Goal: Information Seeking & Learning: Learn about a topic

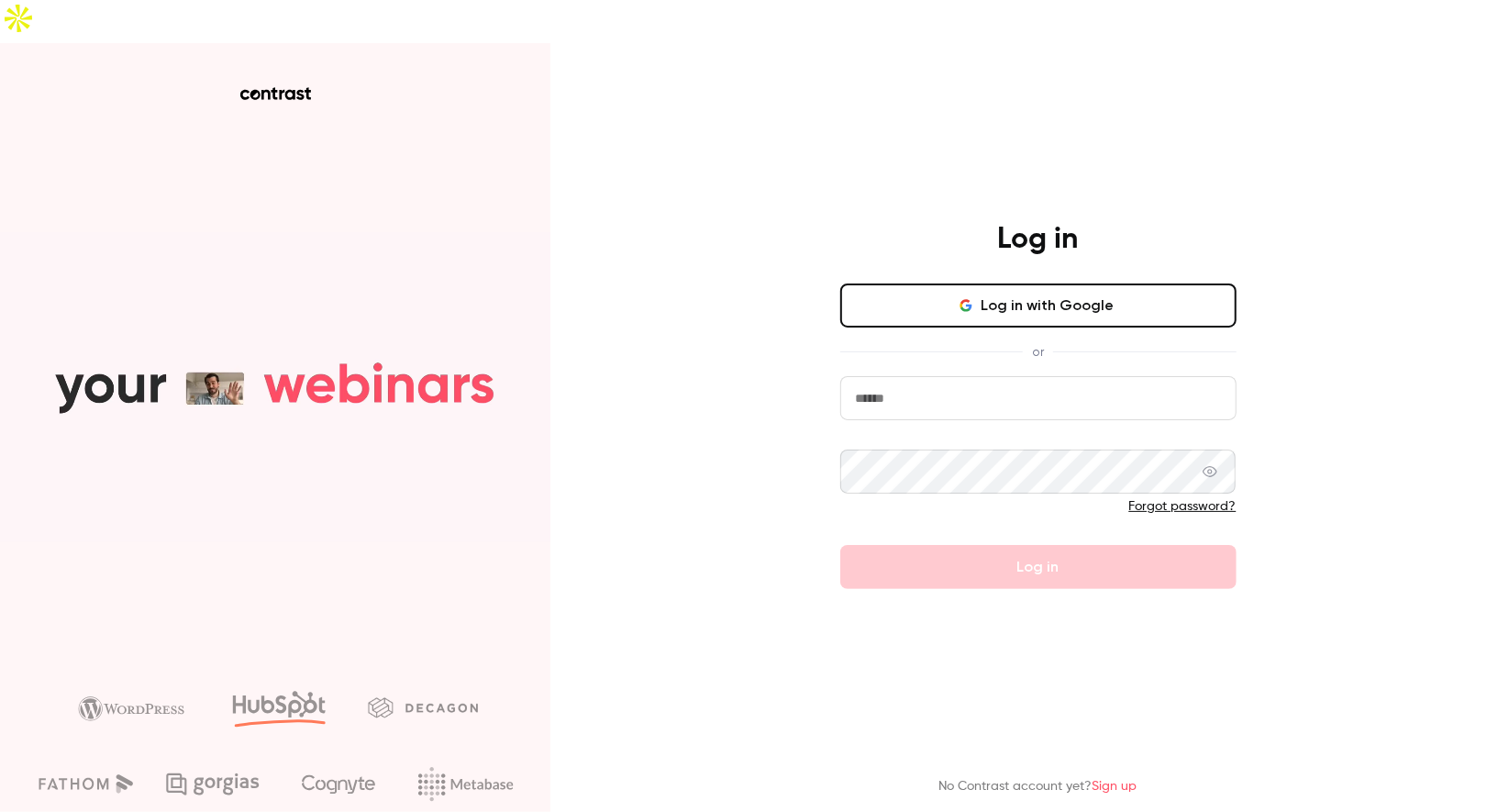
click at [921, 377] on form "Forgot password? Log in" at bounding box center [1039, 482] width 397 height 212
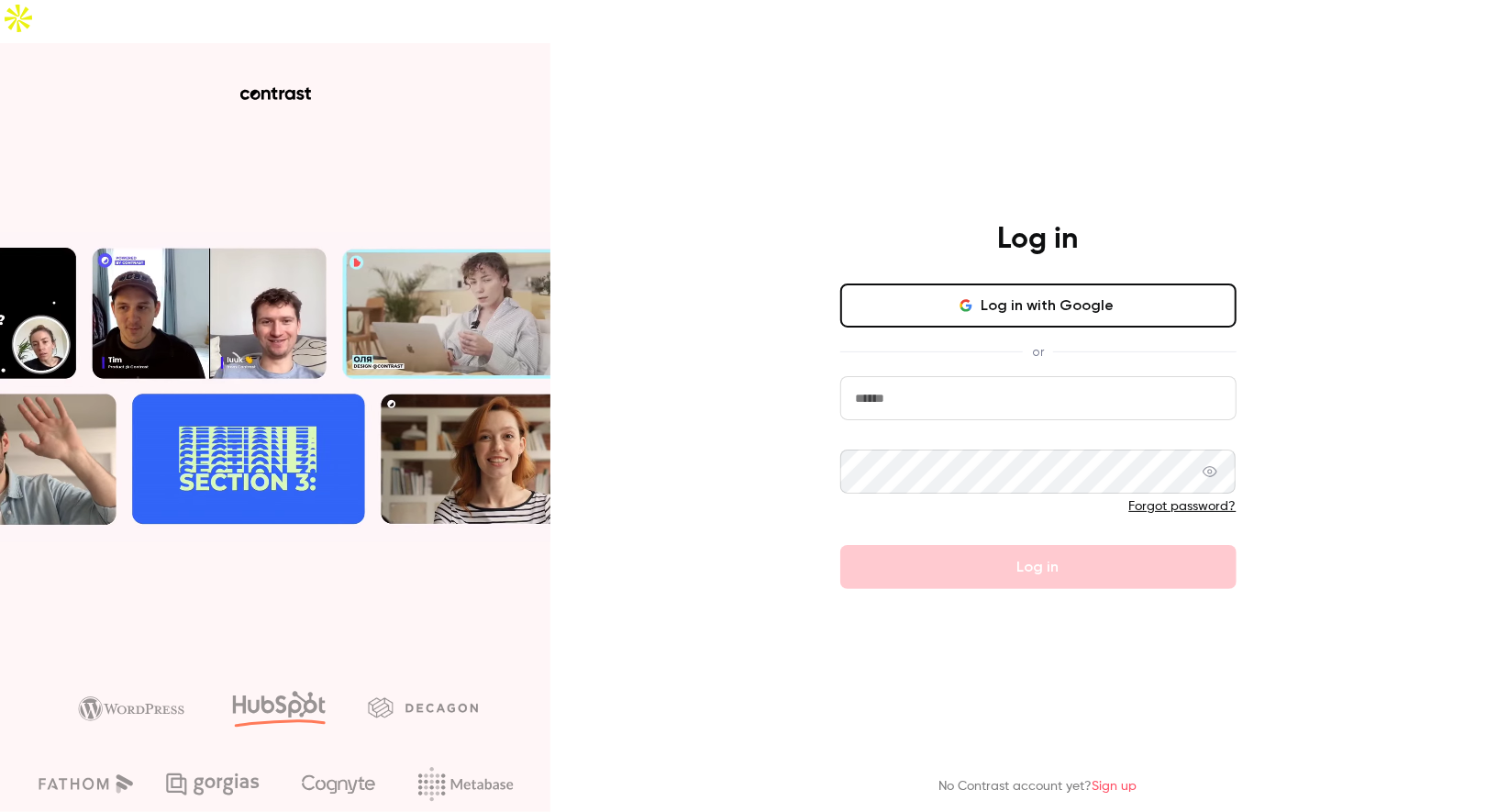
click at [949, 376] on input "email" at bounding box center [1039, 398] width 397 height 44
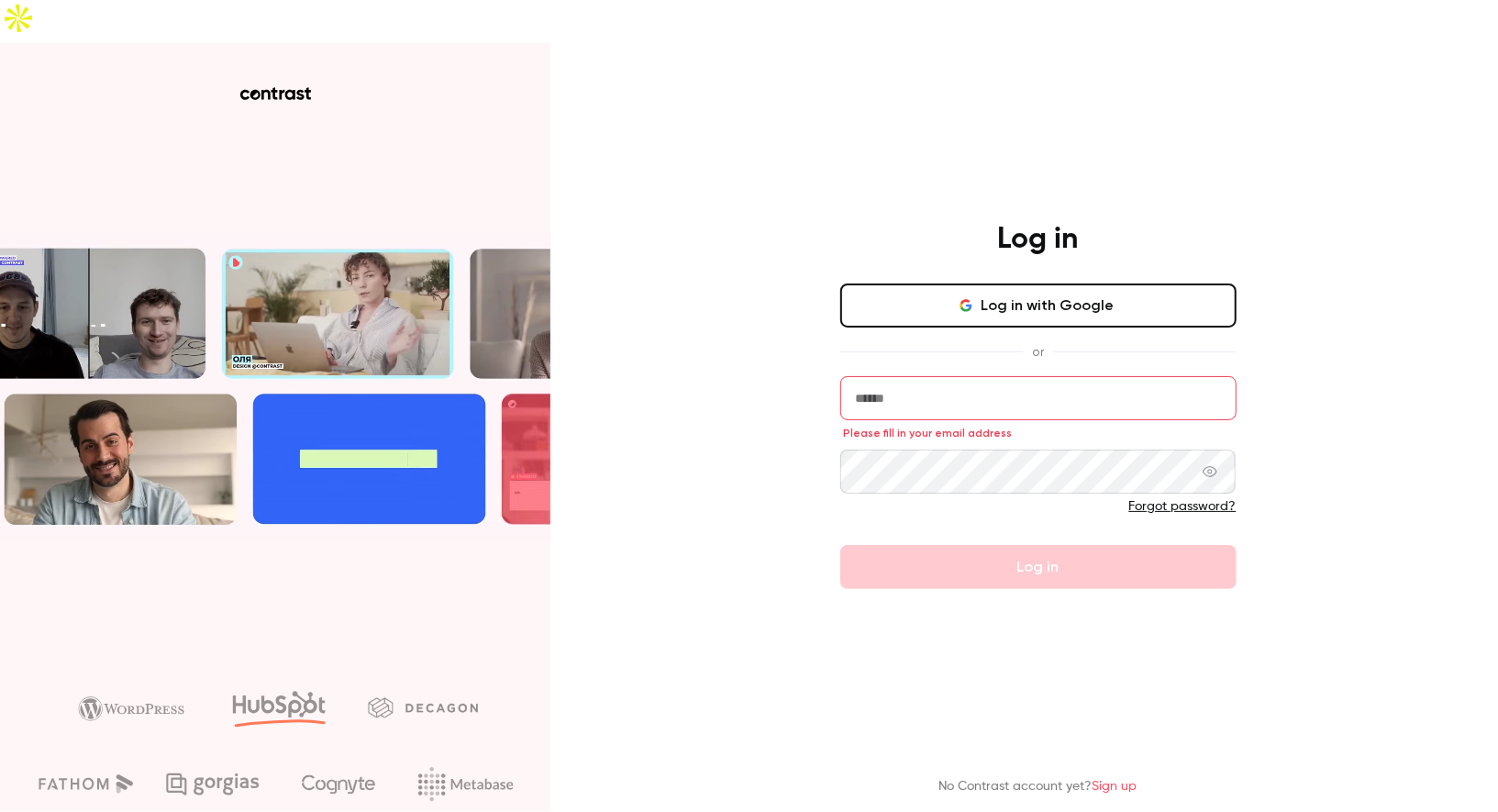
type input "**********"
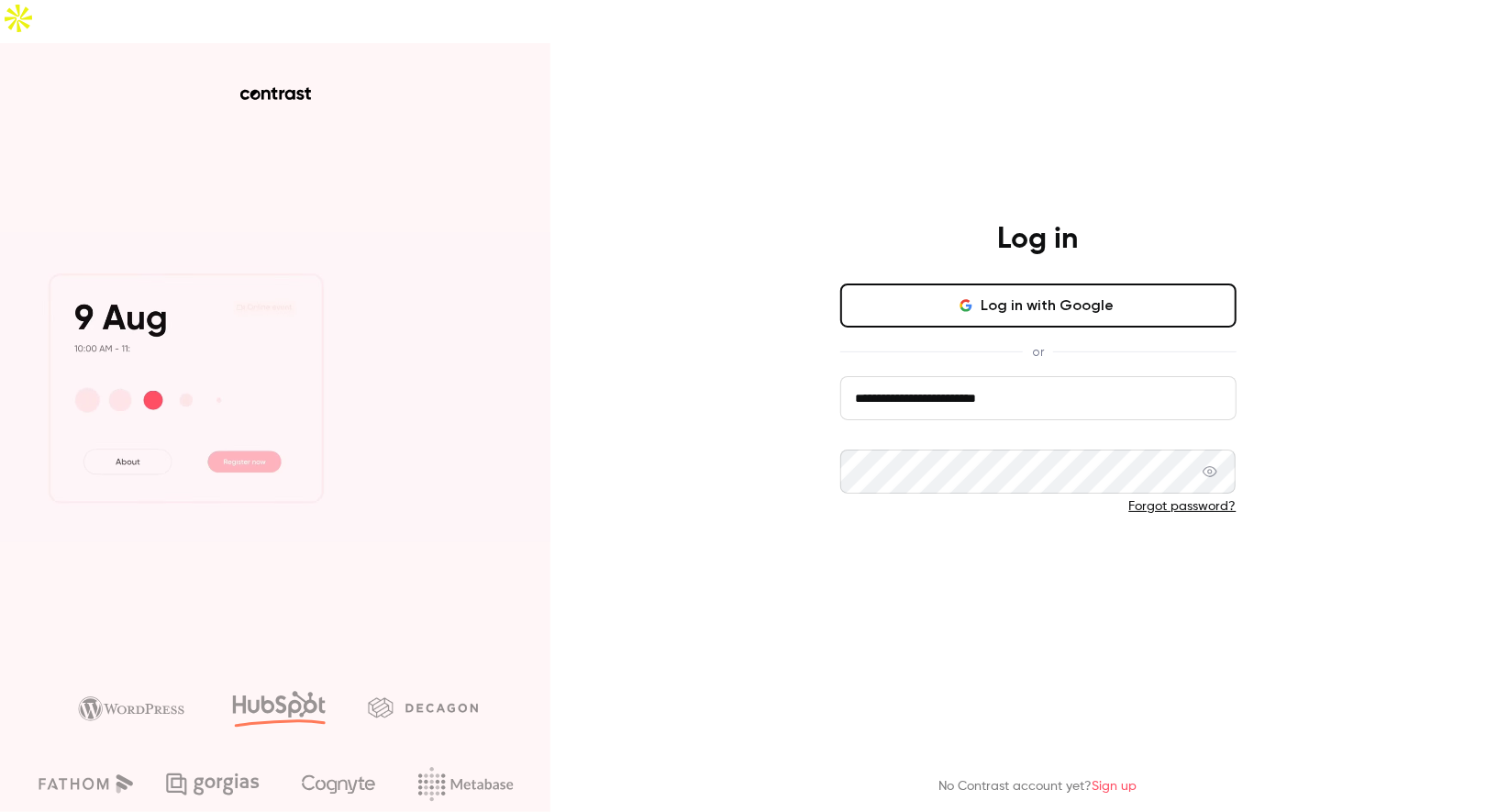
click at [1047, 545] on button "Log in" at bounding box center [1039, 567] width 397 height 44
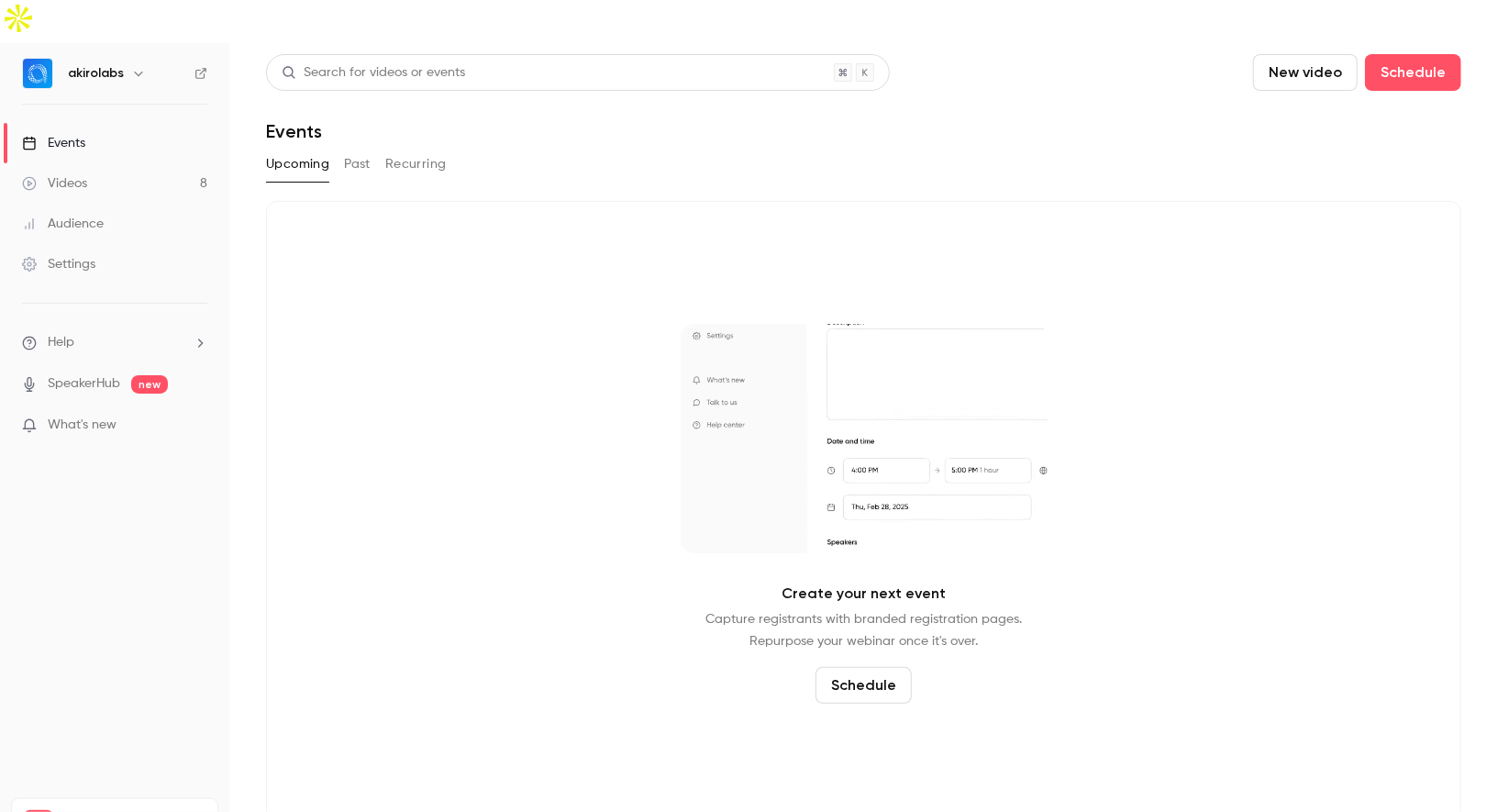
click at [162, 163] on link "Videos 8" at bounding box center [114, 183] width 230 height 41
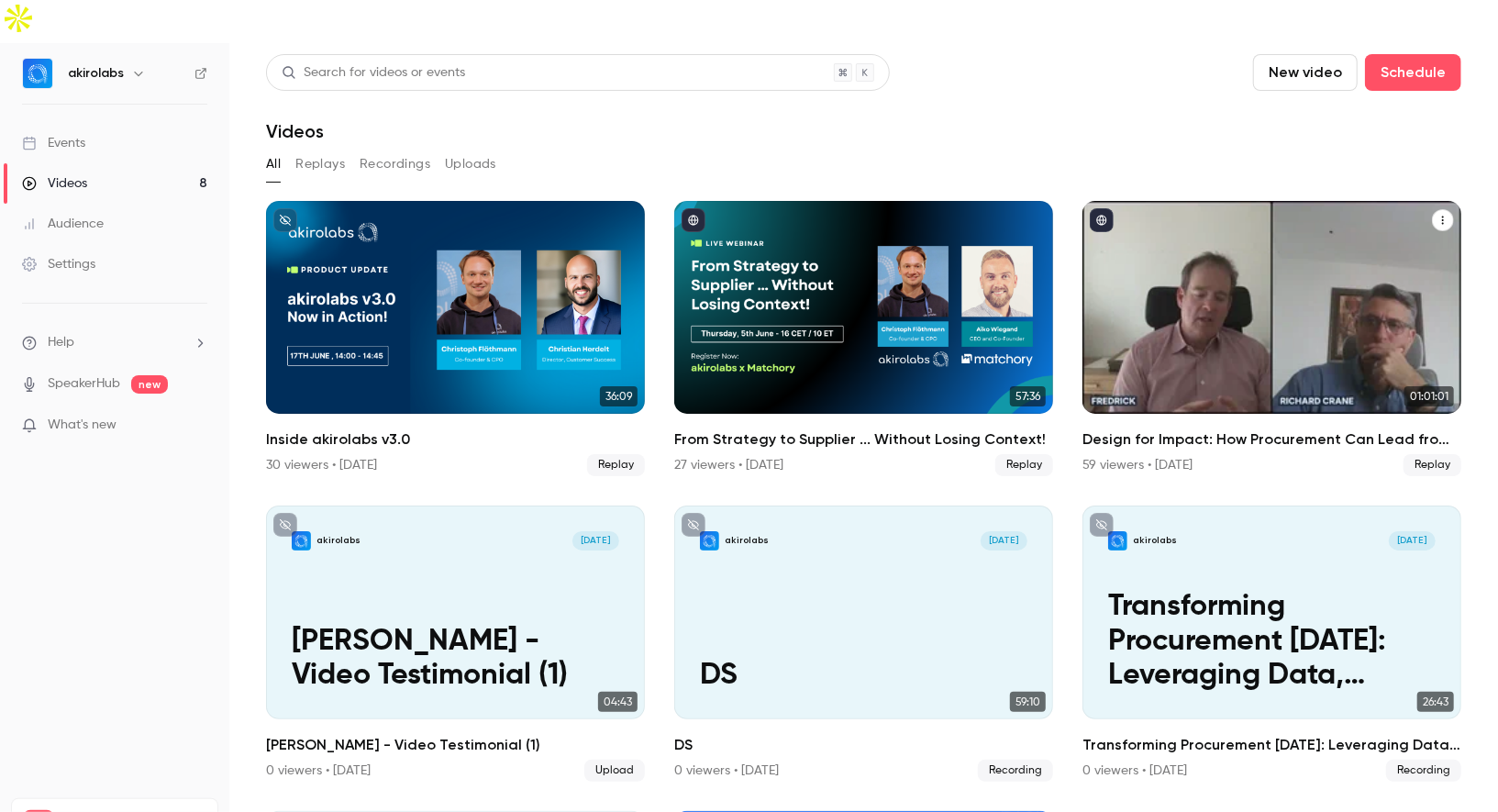
click at [1241, 267] on div "Design for Impact: How Procurement Can Lead from the Front" at bounding box center [1271, 307] width 379 height 212
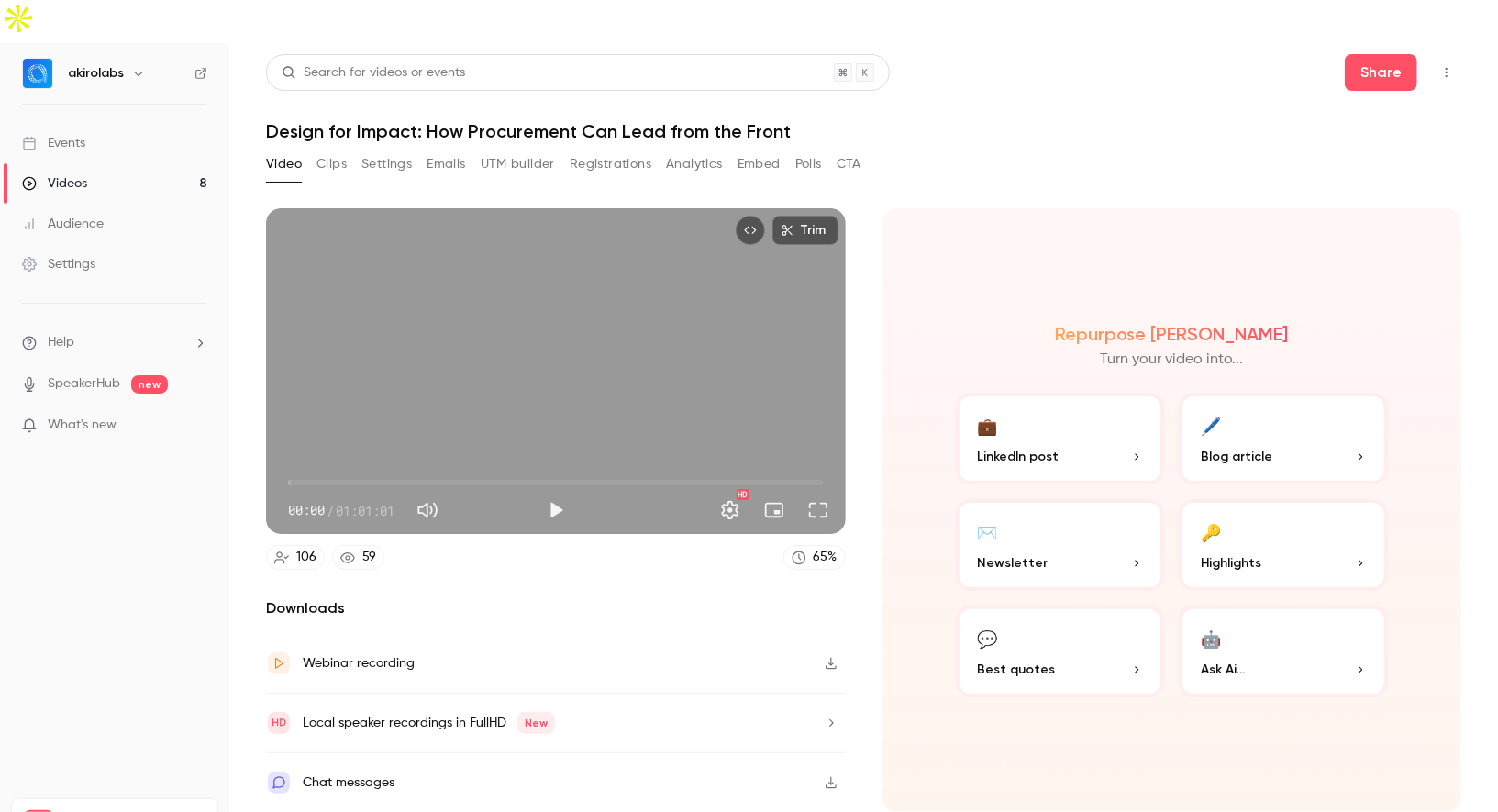
click at [1444, 58] on button "Top Bar Actions" at bounding box center [1446, 72] width 29 height 29
click at [1382, 31] on div at bounding box center [749, 406] width 1498 height 812
click at [1352, 54] on button "Share" at bounding box center [1381, 72] width 73 height 37
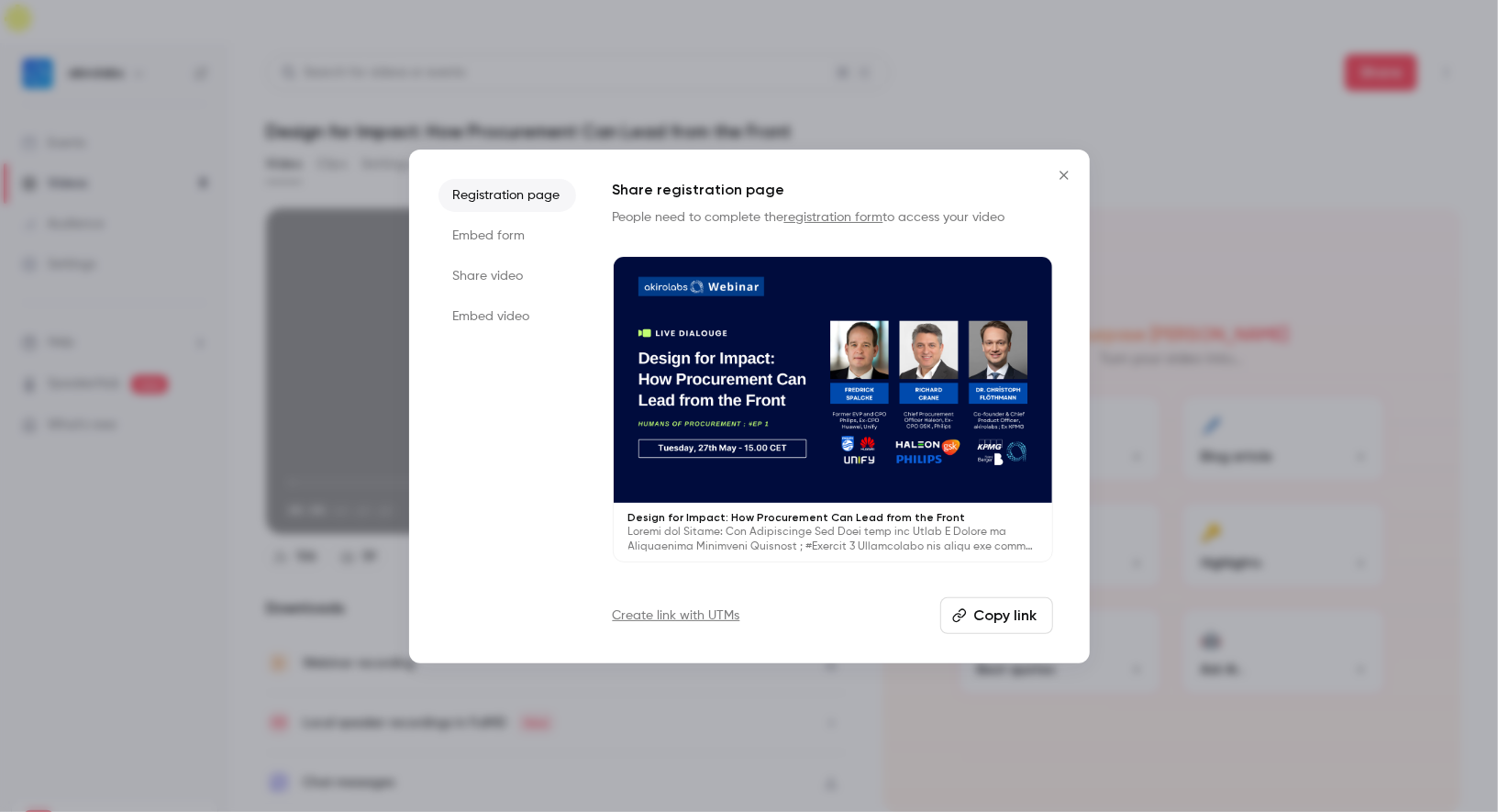
click at [522, 265] on li "Share video" at bounding box center [507, 276] width 138 height 33
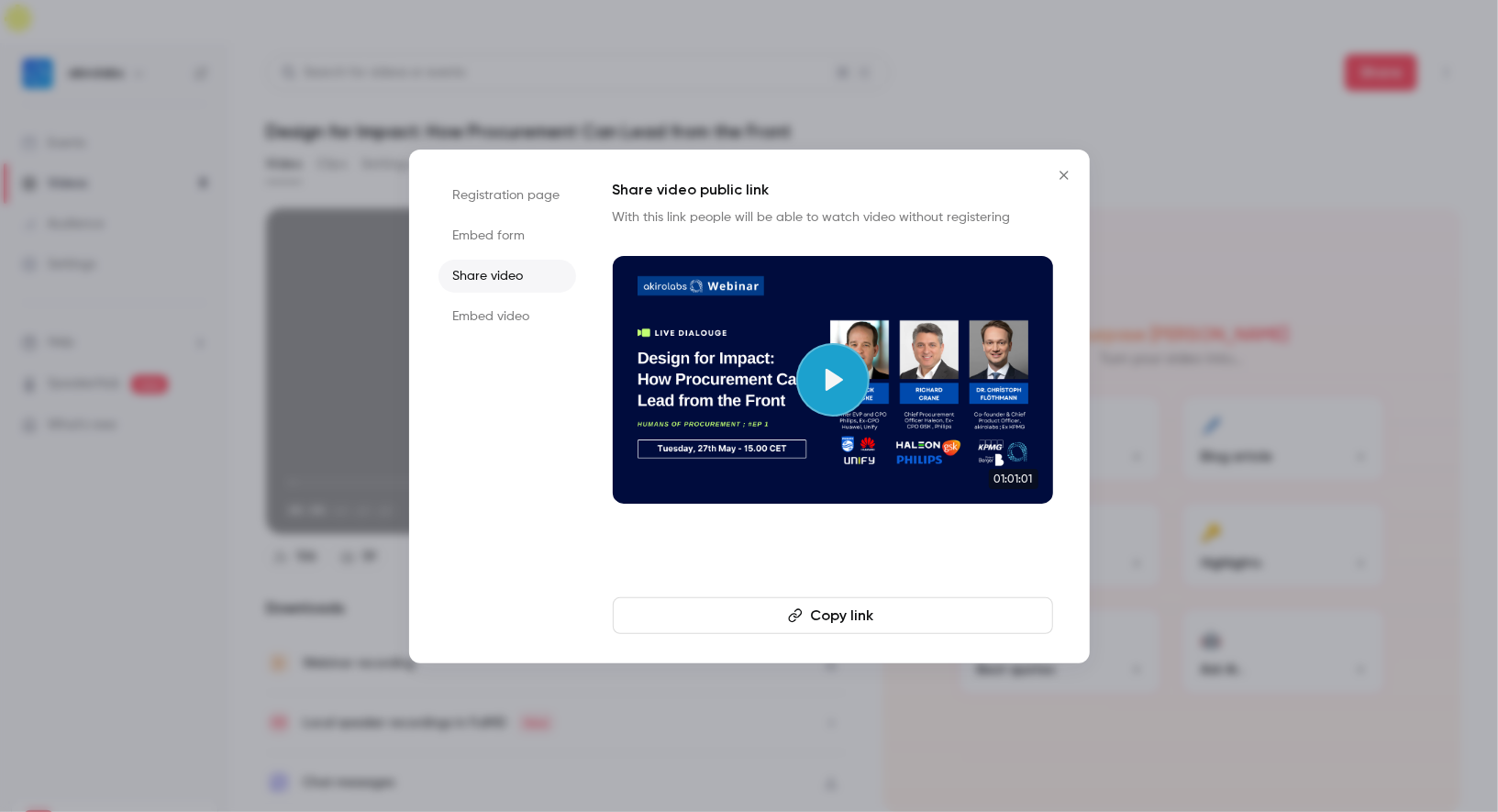
click at [518, 234] on li "Embed form" at bounding box center [507, 235] width 138 height 33
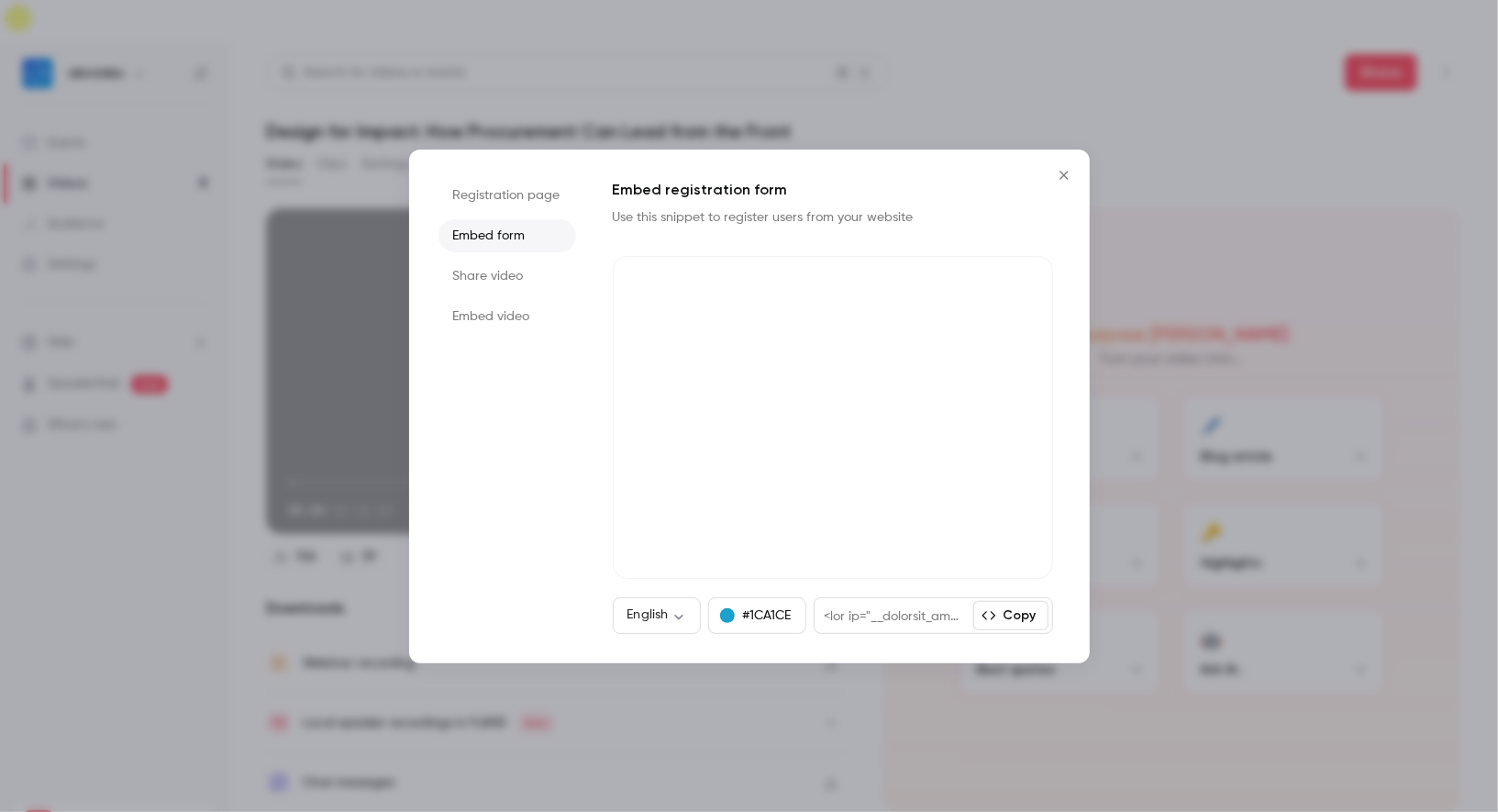
click at [512, 274] on li "Share video" at bounding box center [507, 276] width 138 height 33
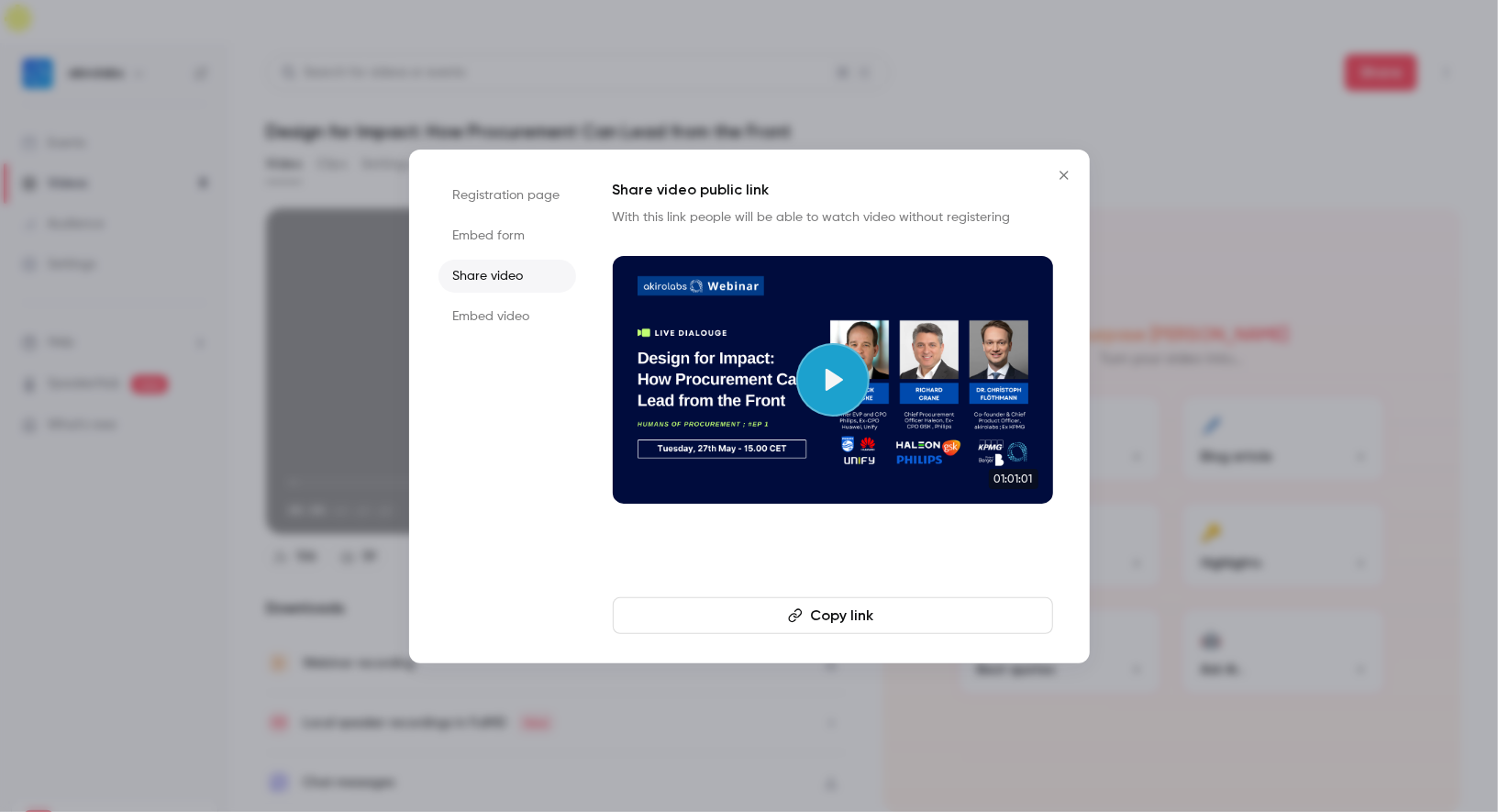
click at [511, 302] on li "Embed video" at bounding box center [507, 316] width 138 height 33
click at [514, 201] on li "Registration page" at bounding box center [507, 195] width 138 height 33
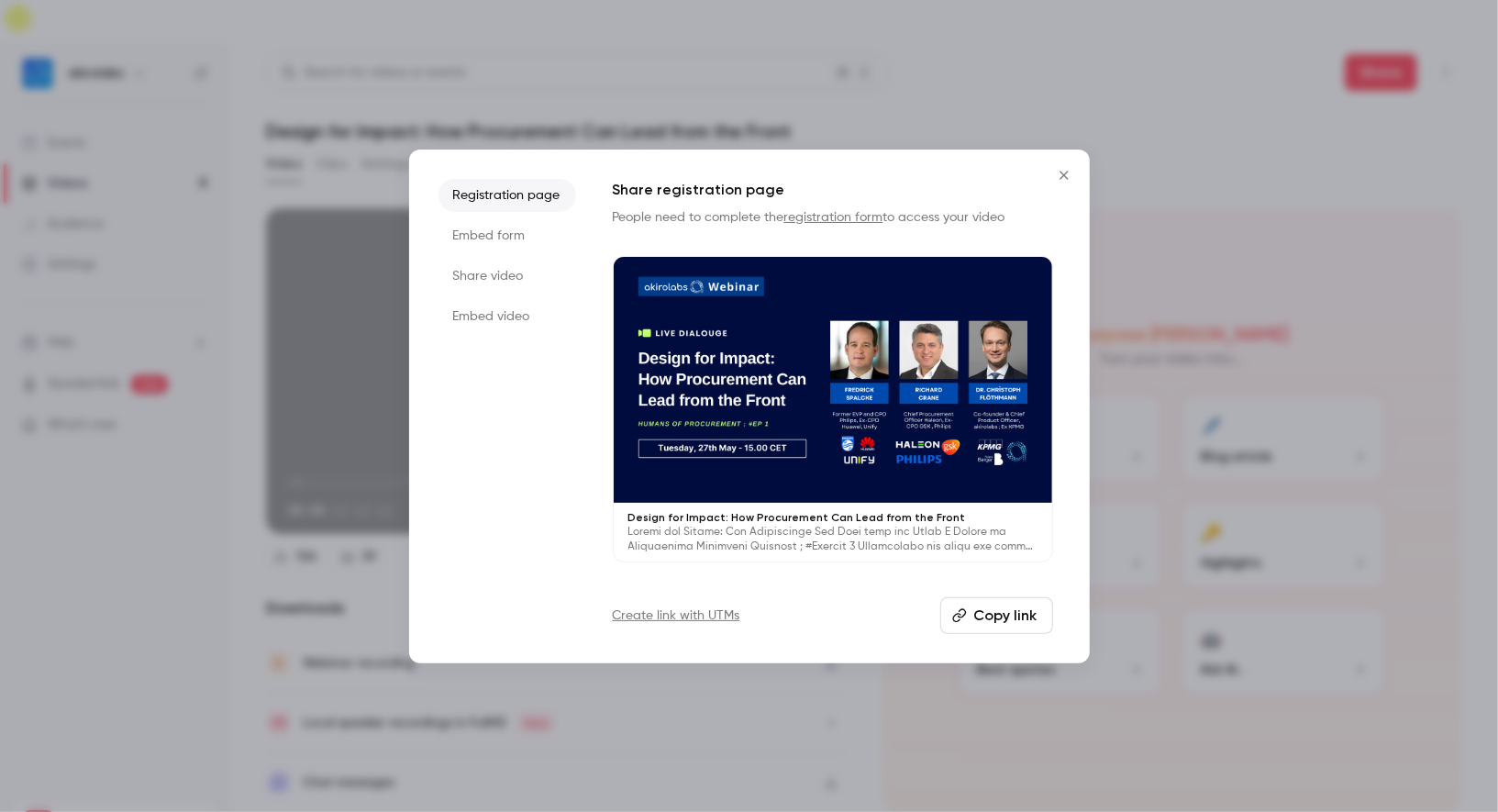
click at [991, 613] on button "Copy link" at bounding box center [996, 615] width 112 height 37
click at [354, 178] on div at bounding box center [749, 406] width 1498 height 812
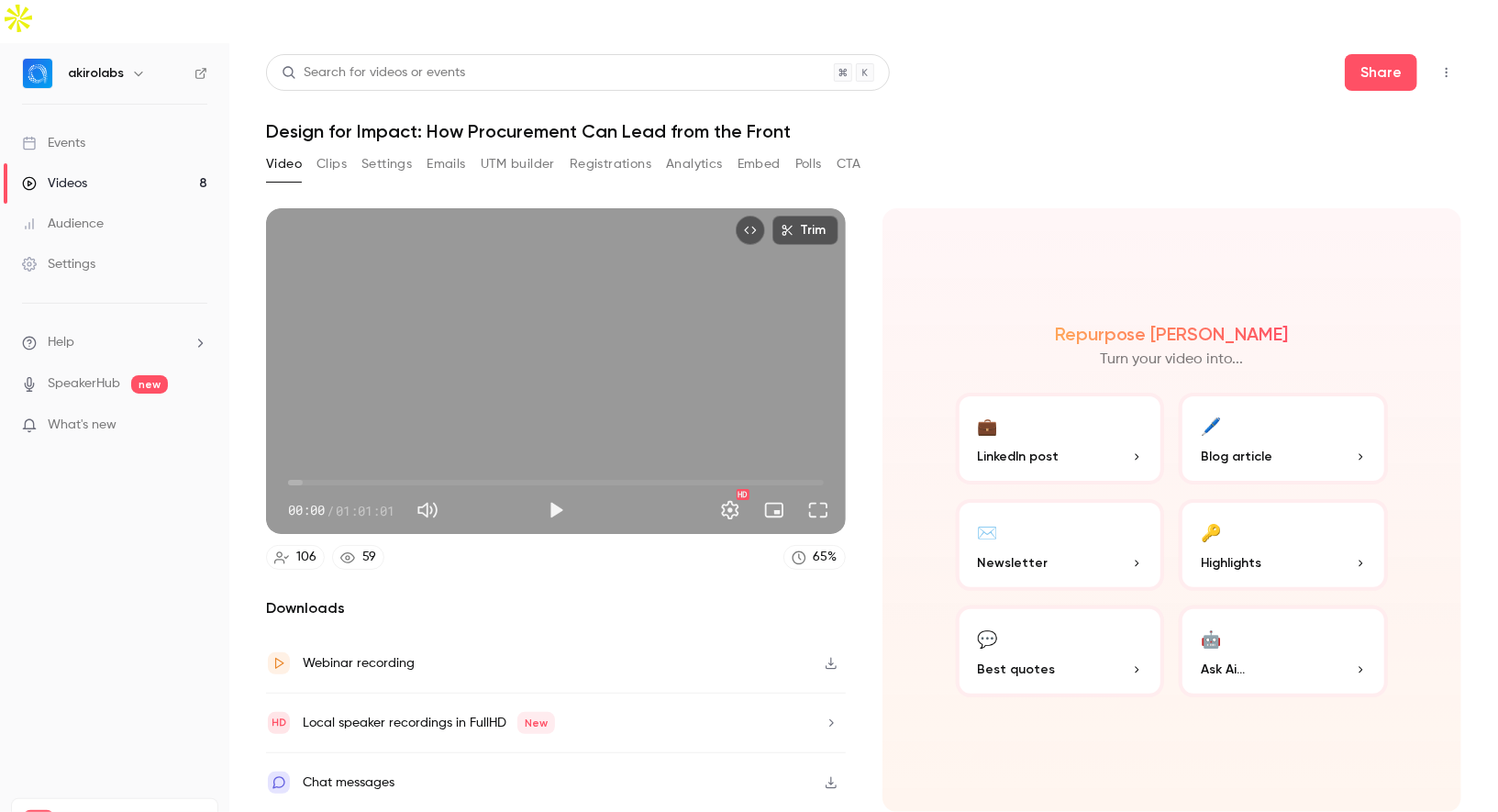
click at [116, 123] on link "Events" at bounding box center [114, 143] width 230 height 41
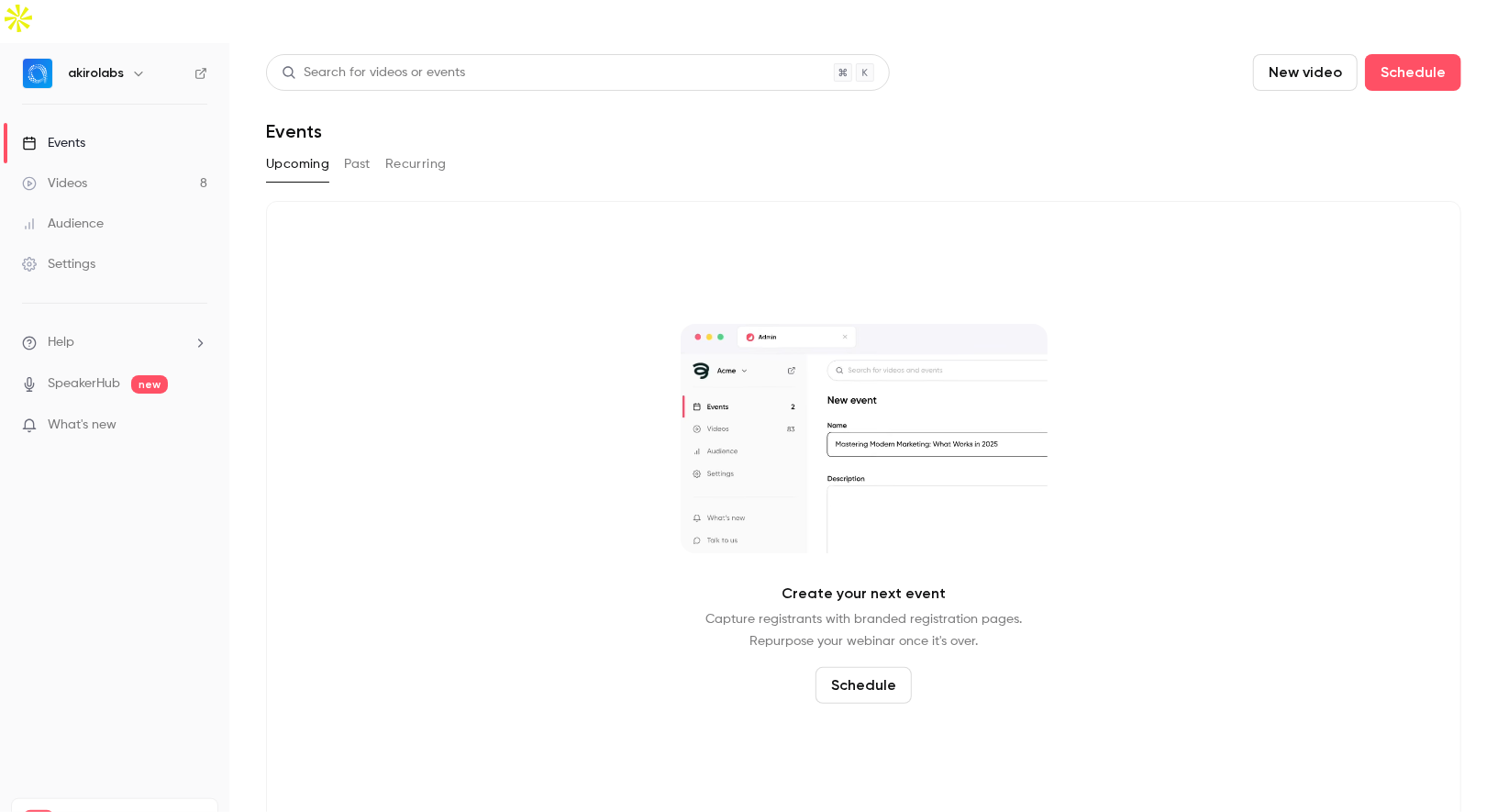
click at [358, 149] on button "Past" at bounding box center [357, 163] width 26 height 29
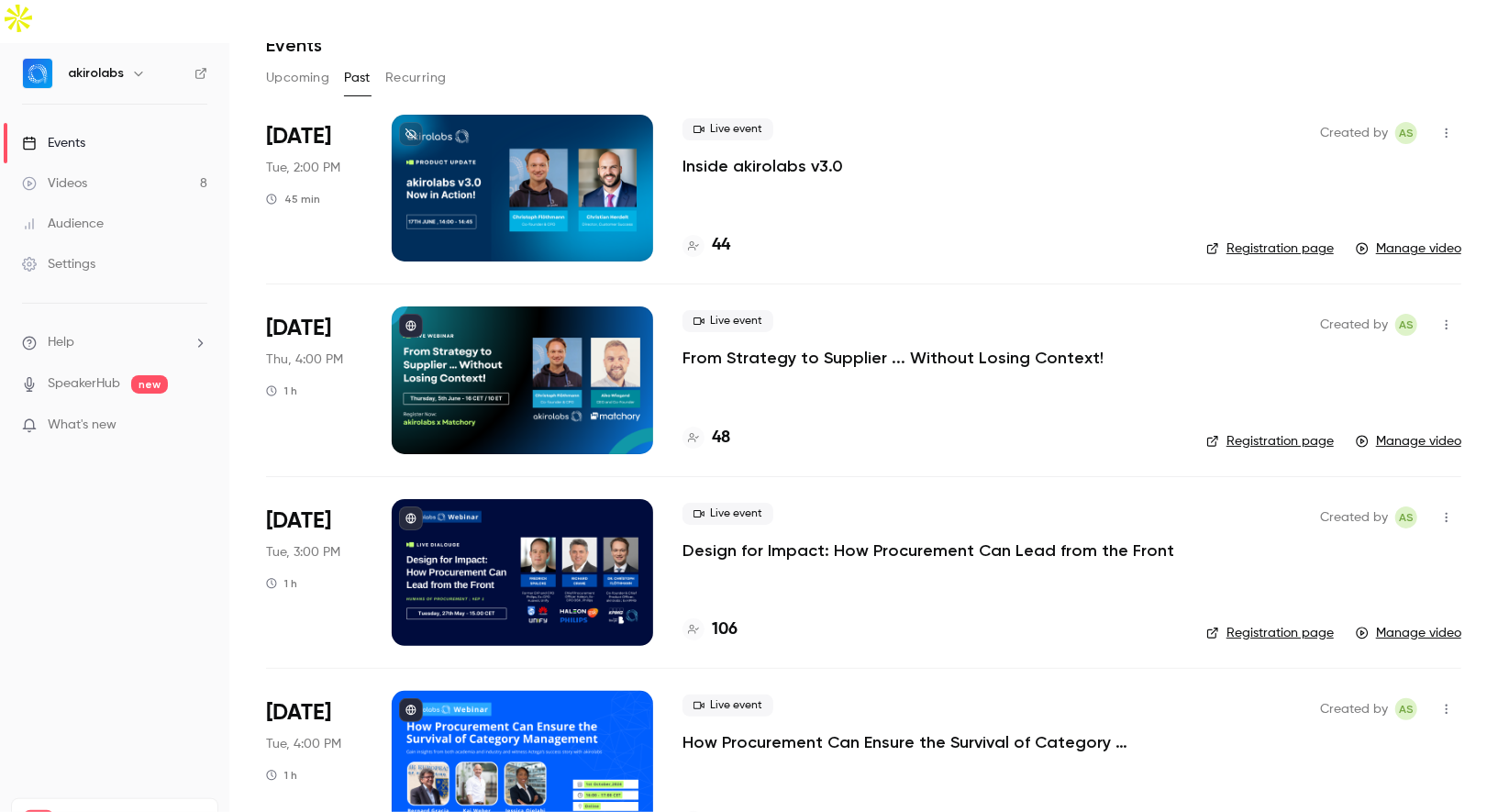
scroll to position [100, 0]
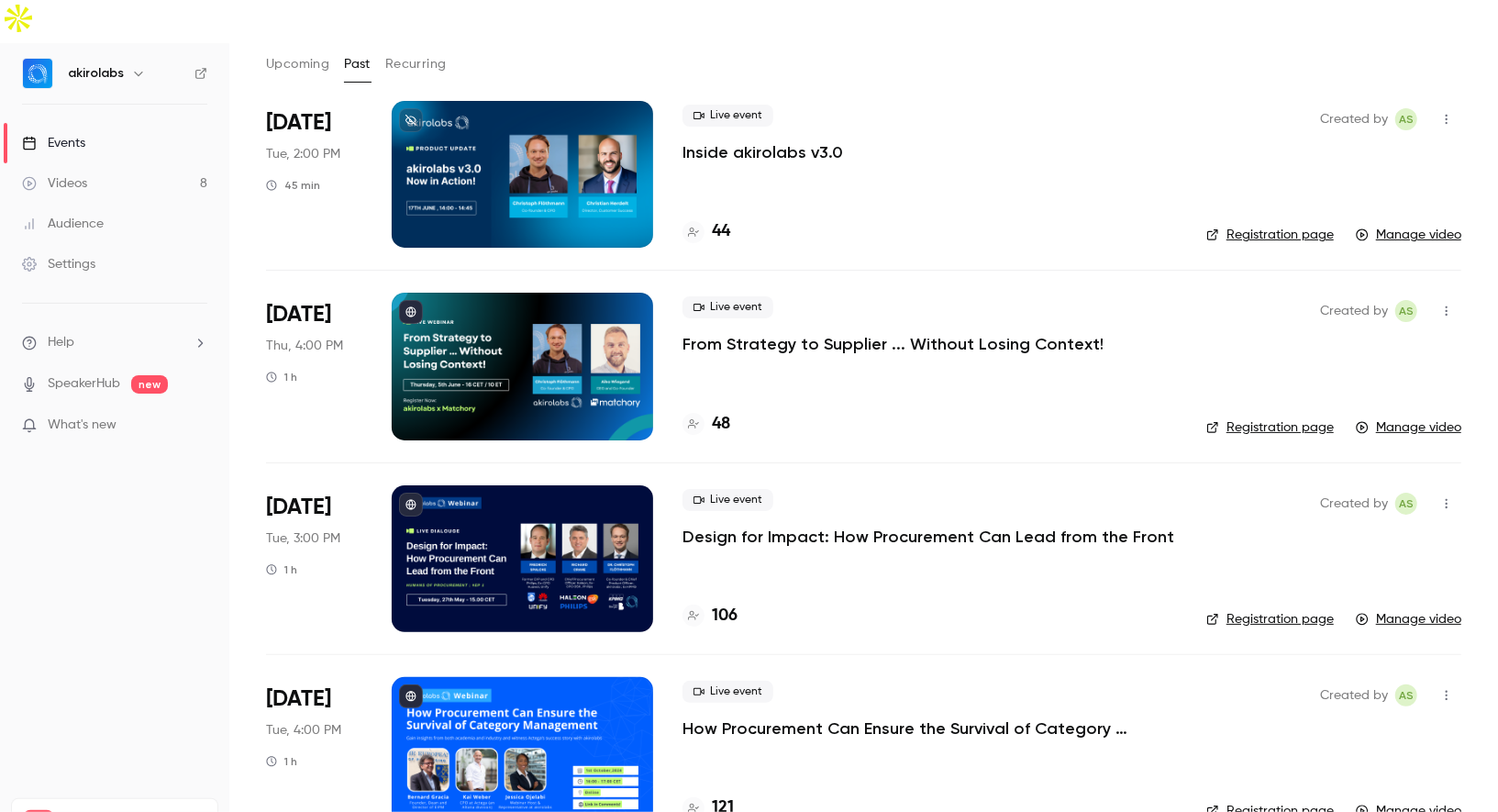
click at [1293, 610] on link "Registration page" at bounding box center [1269, 618] width 128 height 18
click at [1287, 226] on link "Registration page" at bounding box center [1269, 234] width 128 height 18
click at [511, 696] on div at bounding box center [522, 750] width 262 height 146
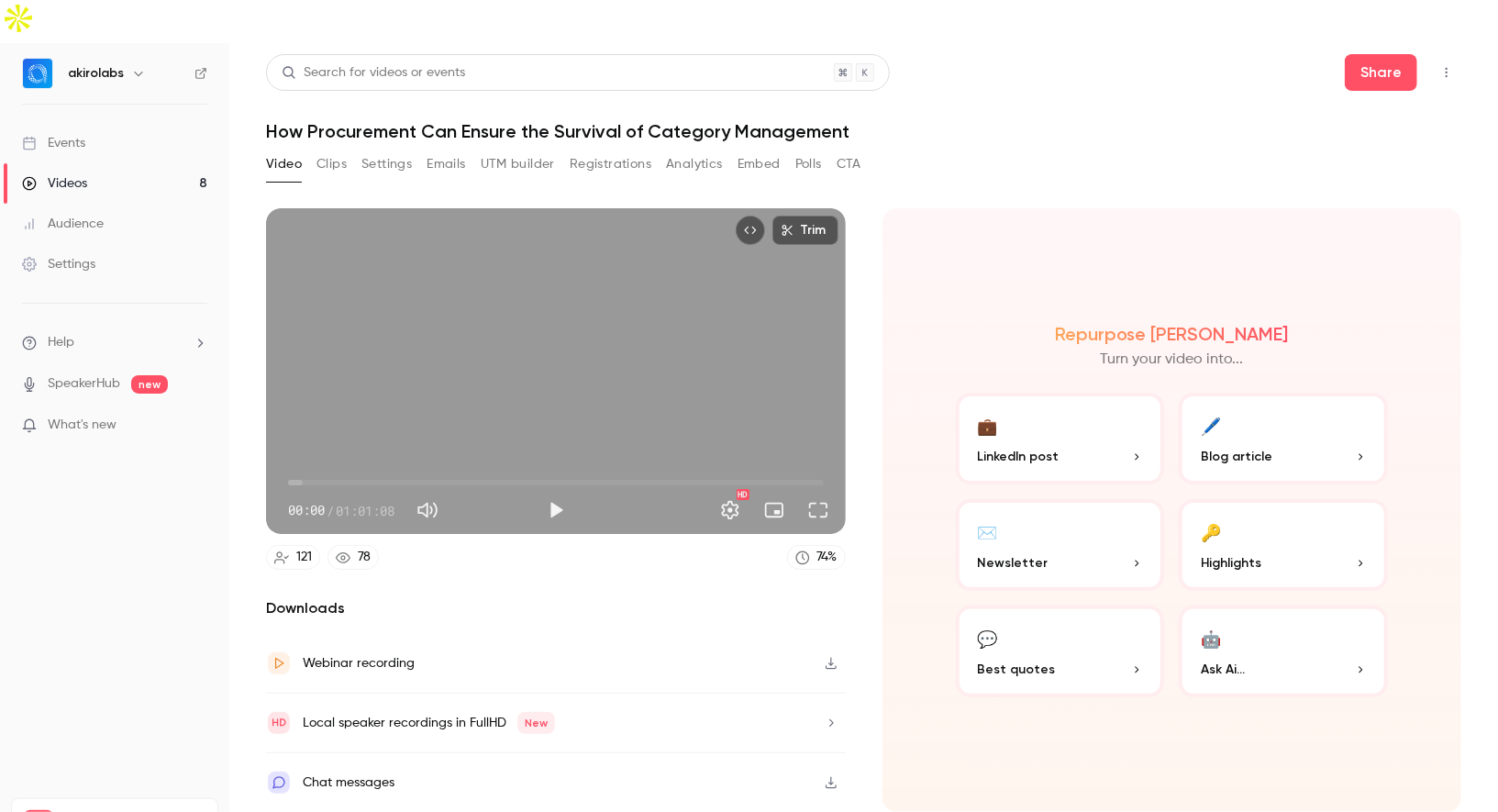
click at [122, 163] on link "Videos 8" at bounding box center [114, 183] width 230 height 41
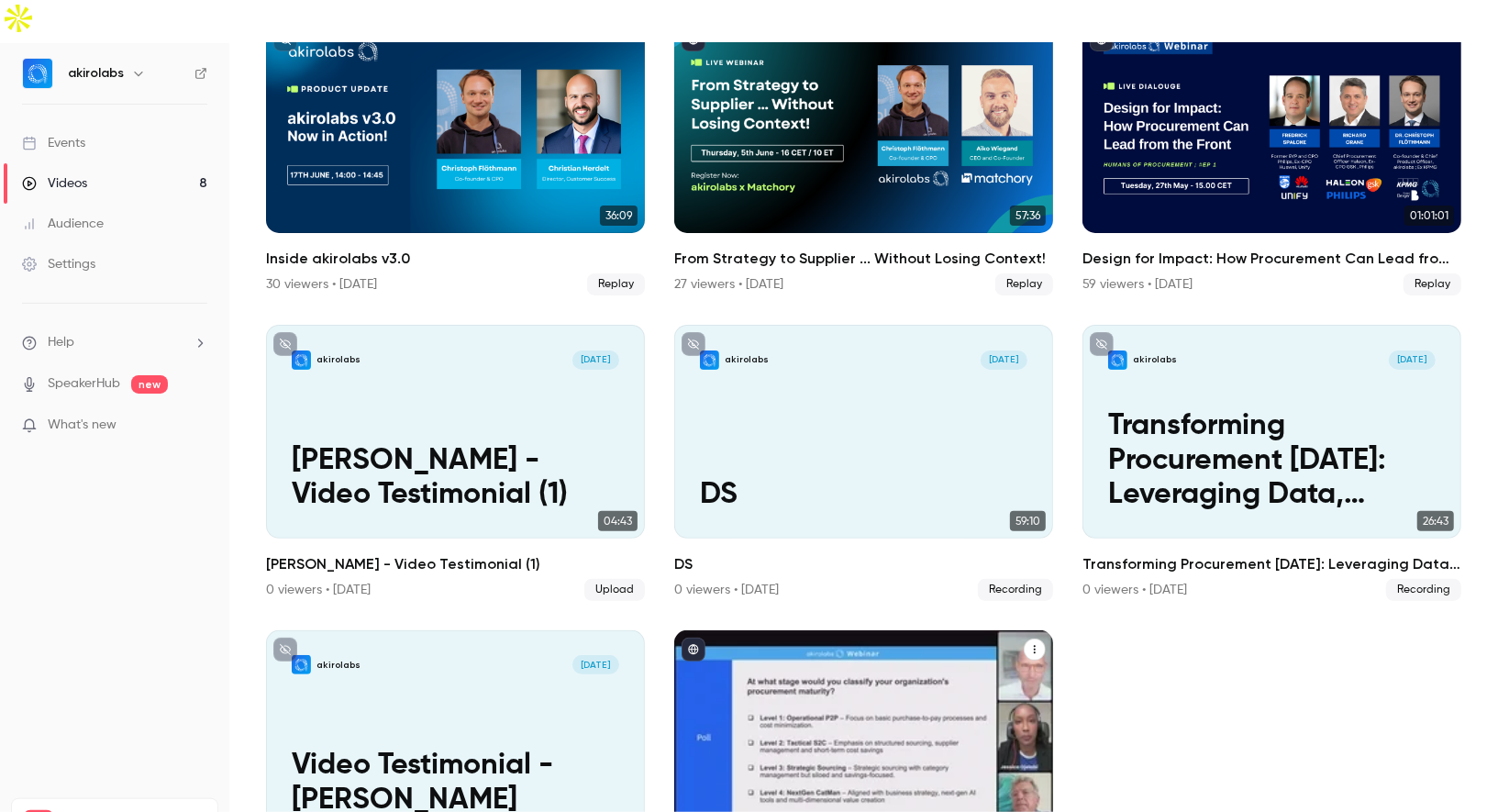
scroll to position [252, 0]
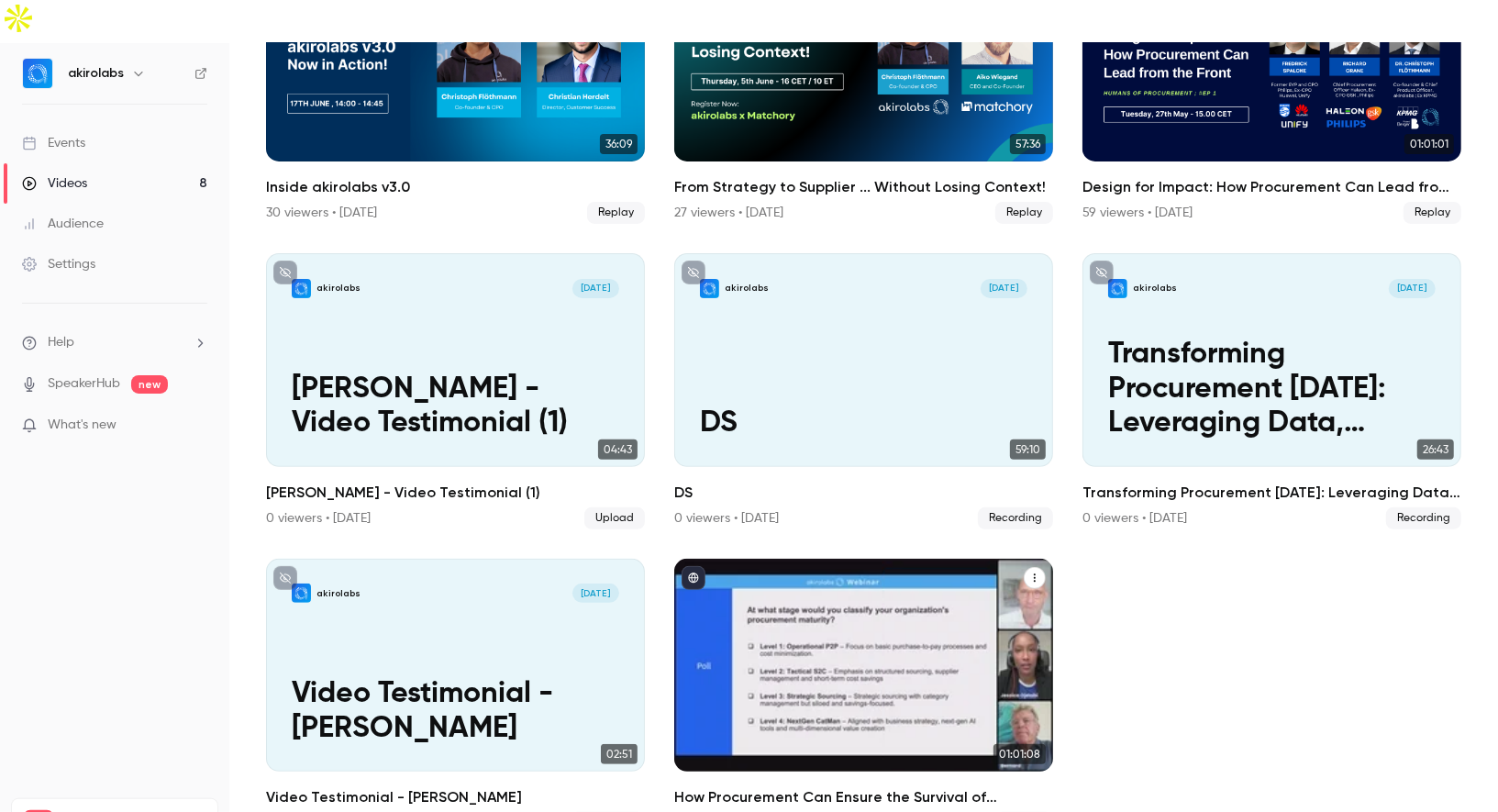
click at [771, 601] on div "How Procurement Can Ensure the Survival of Category Management" at bounding box center [863, 665] width 379 height 212
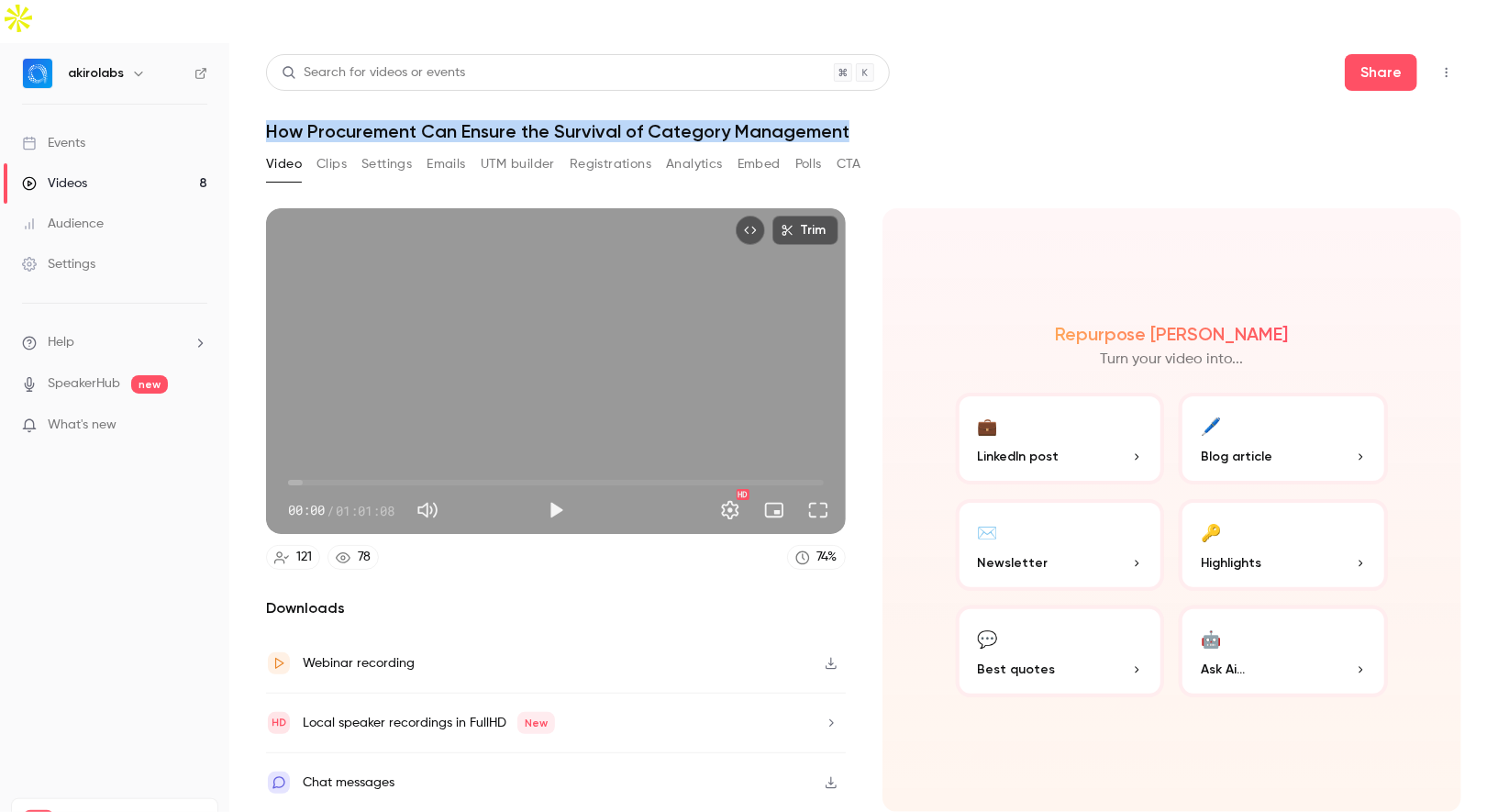
drag, startPoint x: 264, startPoint y: 88, endPoint x: 970, endPoint y: 88, distance: 706.0
click at [970, 88] on main "Search for videos or events Share How Procurement Can Ensure the Survival of Ca…" at bounding box center [863, 449] width 1268 height 812
copy h1 "How Procurement Can Ensure the Survival of Category Management"
